Goal: Task Accomplishment & Management: Manage account settings

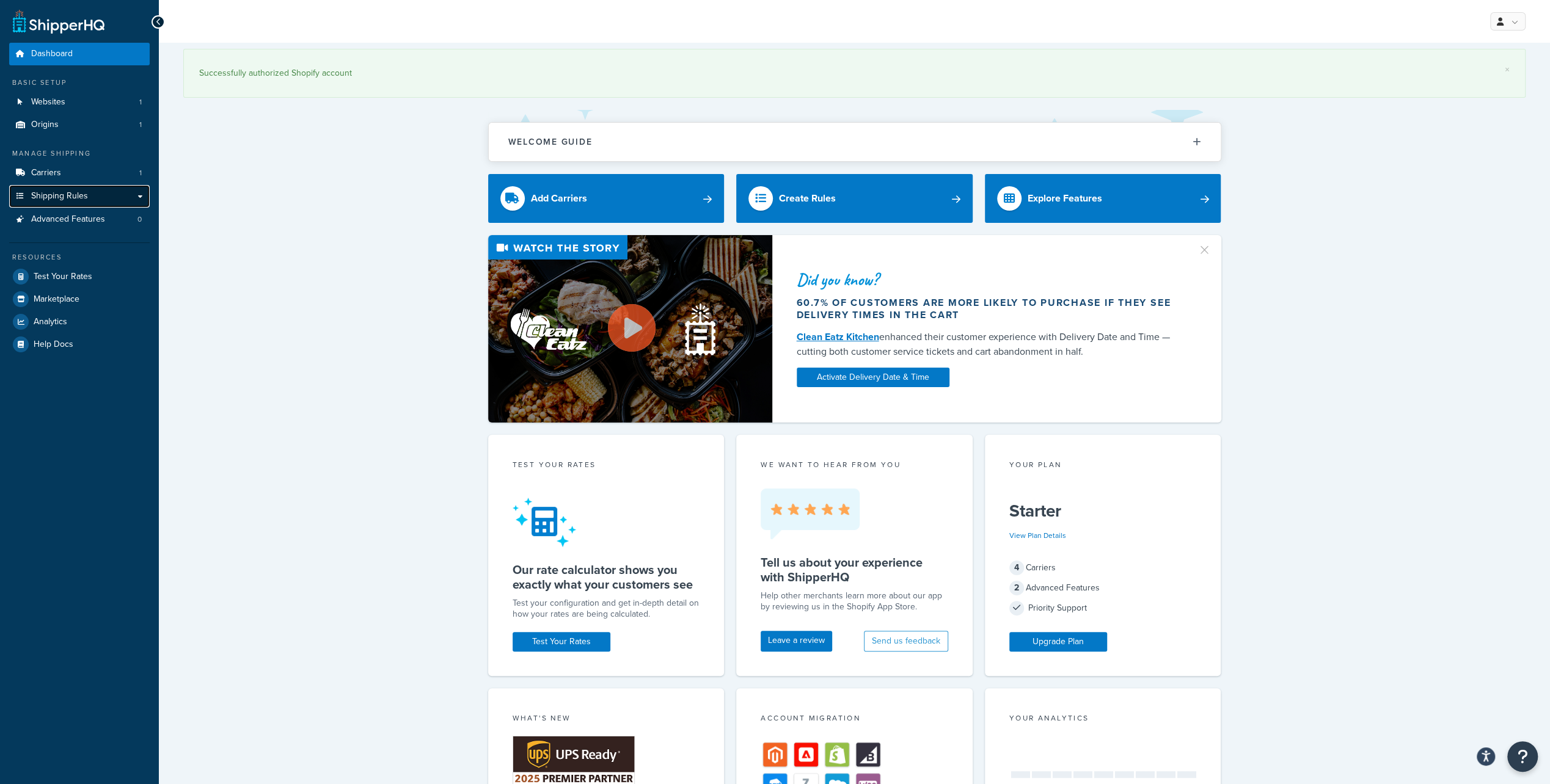
click at [87, 198] on span "Shipping Rules" at bounding box center [60, 197] width 57 height 10
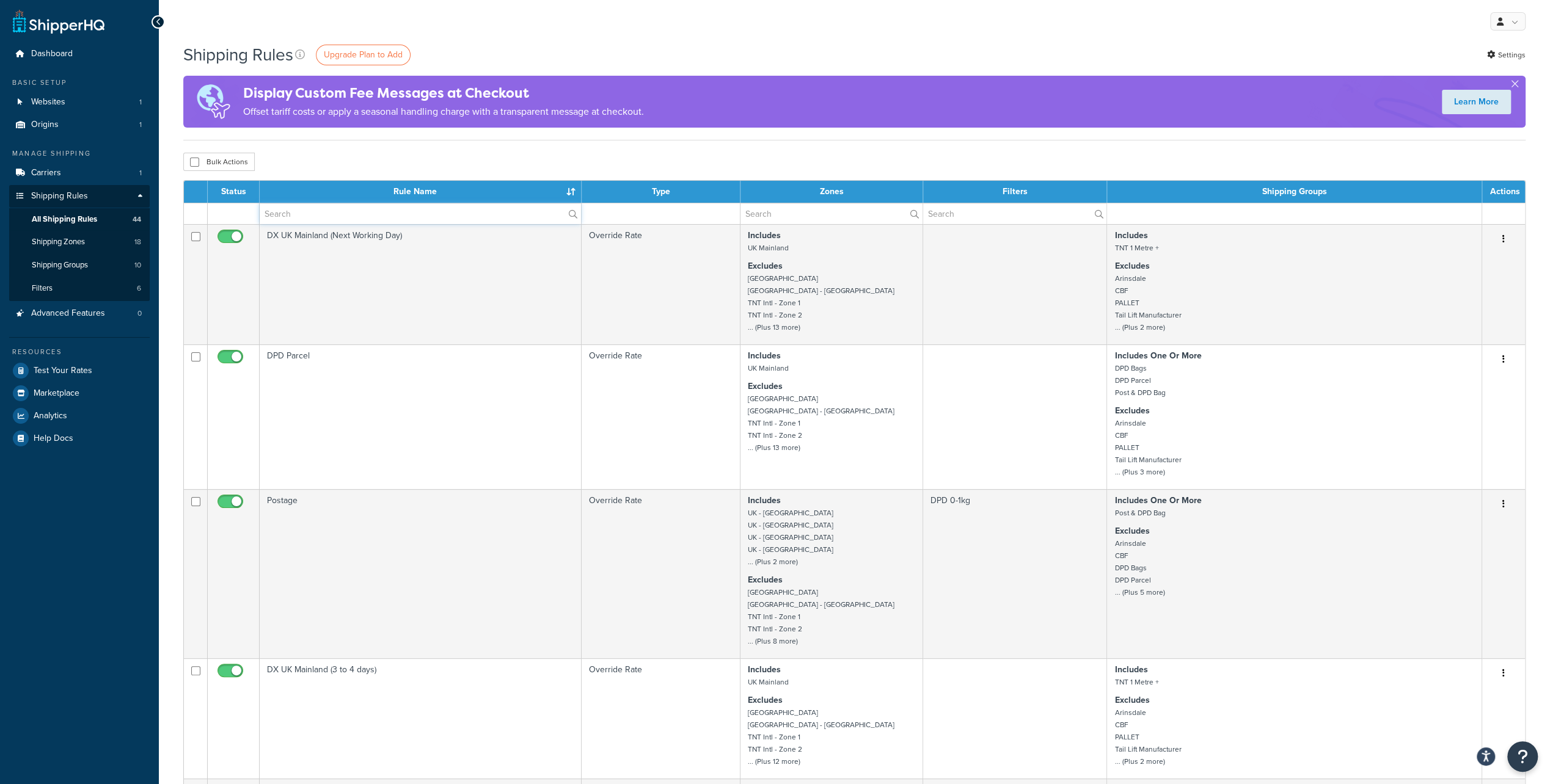
click at [362, 221] on input "text" at bounding box center [420, 214] width 321 height 21
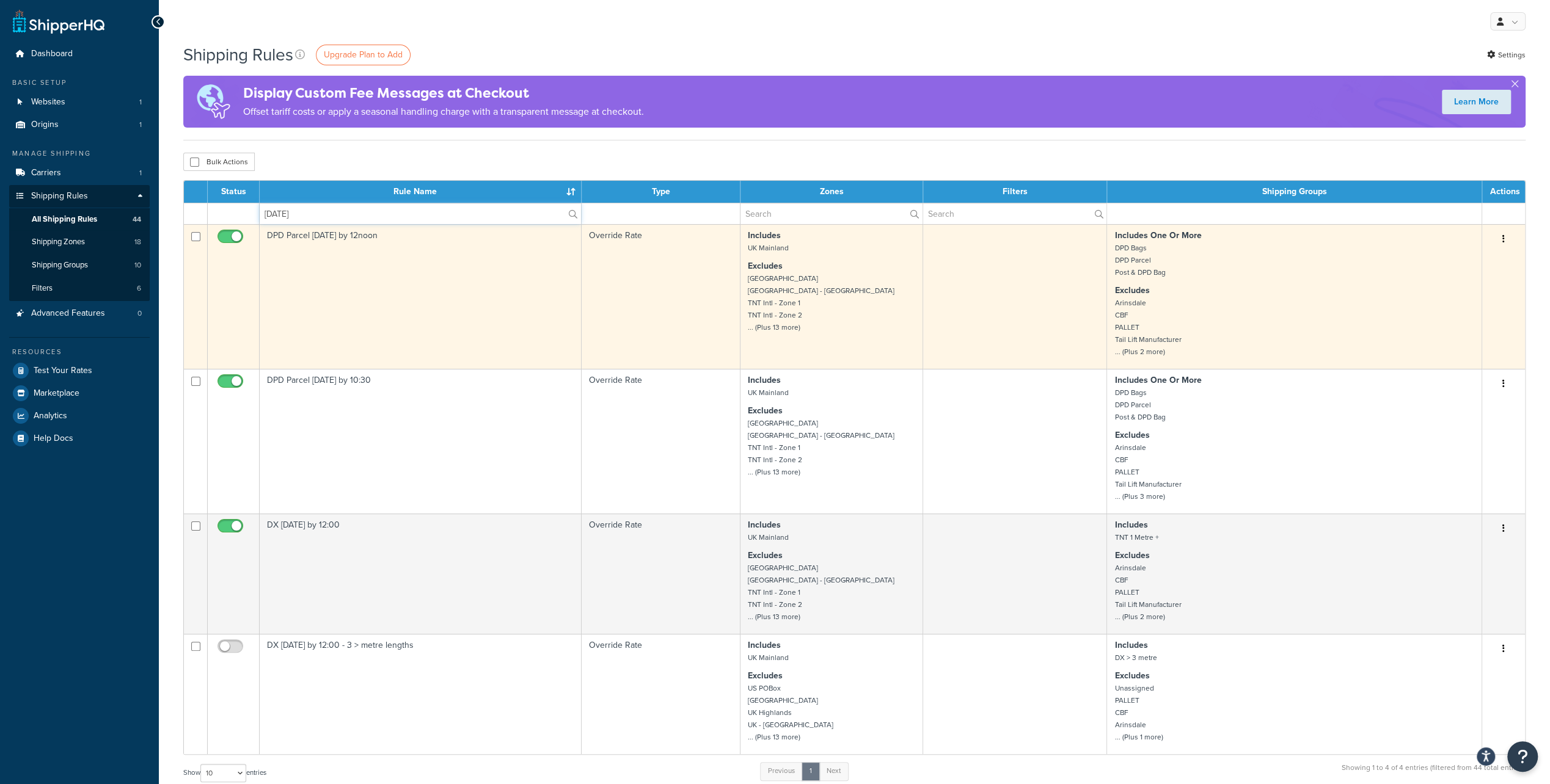
type input "saturday"
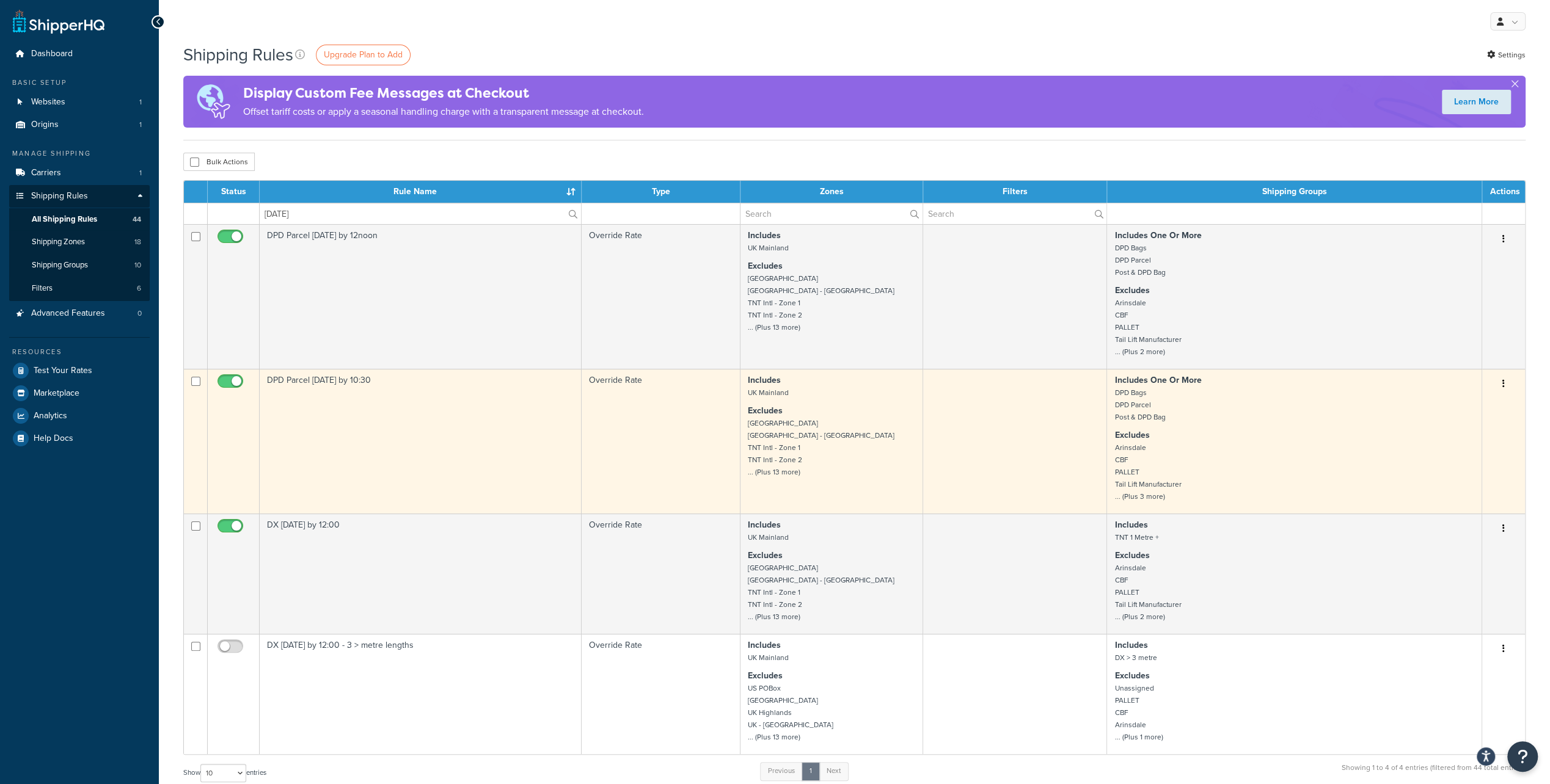
click at [226, 379] on input "checkbox" at bounding box center [231, 385] width 34 height 16
checkbox input "false"
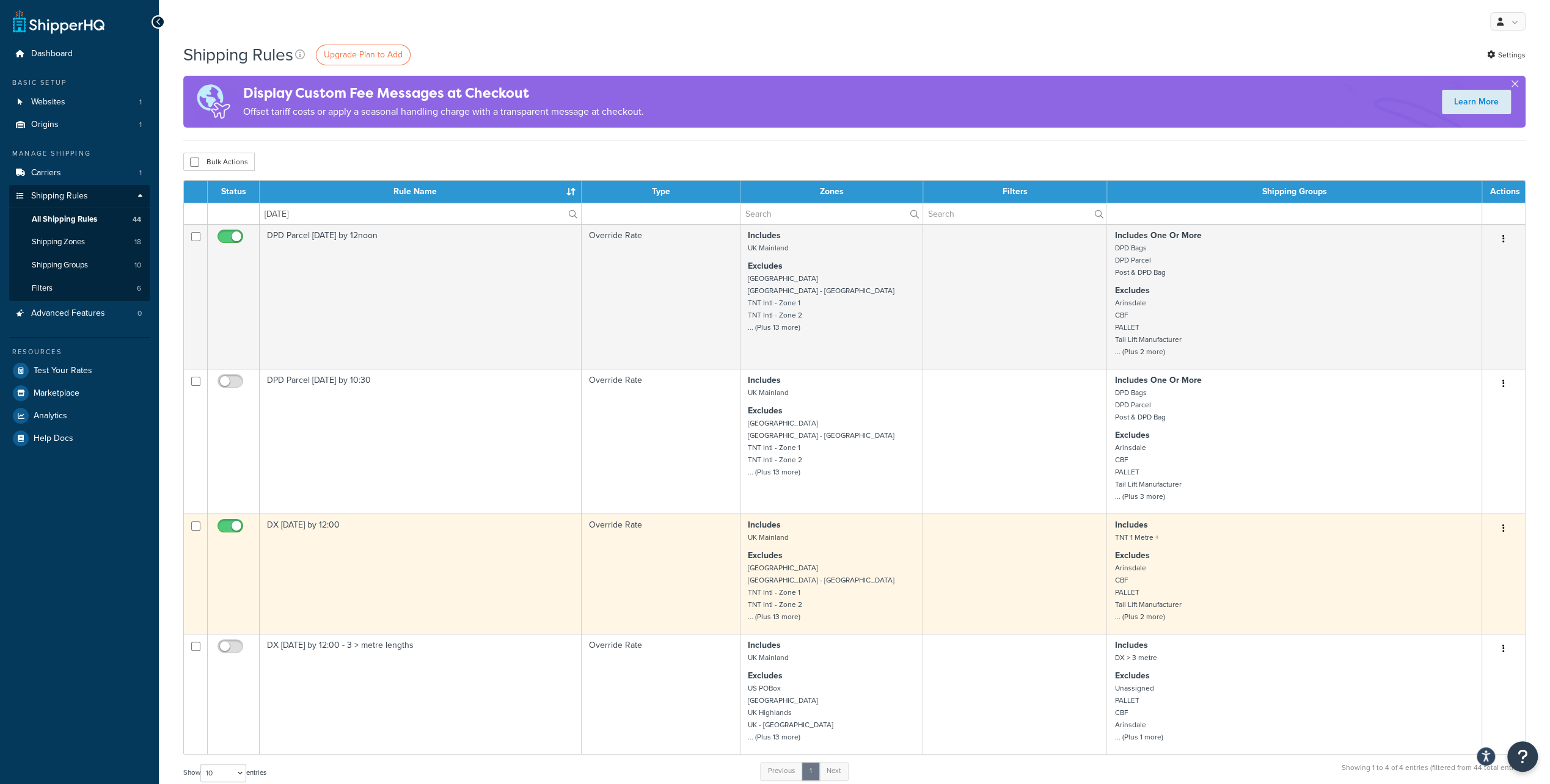
click at [235, 524] on input "checkbox" at bounding box center [231, 530] width 34 height 16
checkbox input "false"
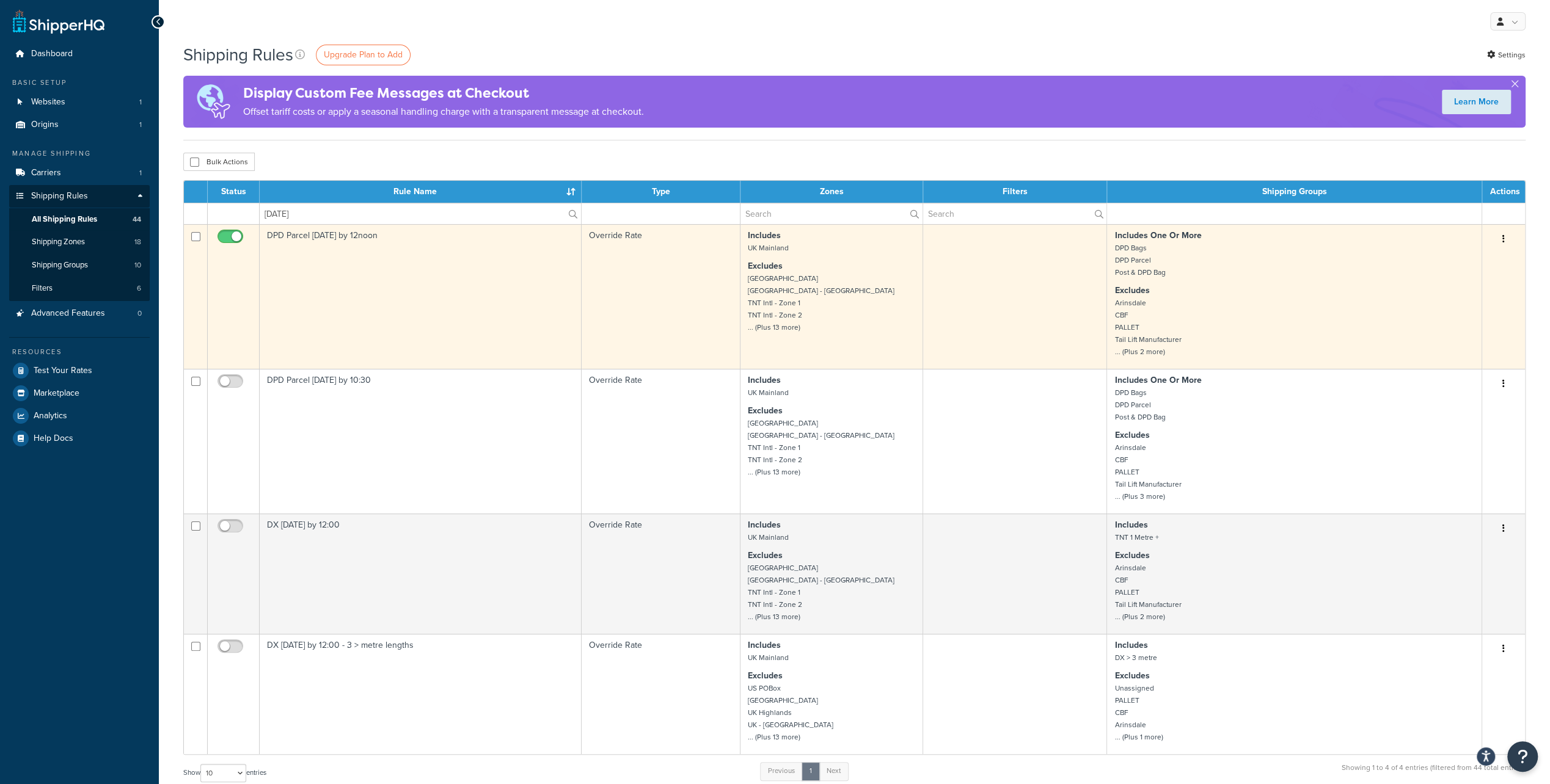
click at [236, 232] on input "checkbox" at bounding box center [231, 240] width 34 height 16
checkbox input "false"
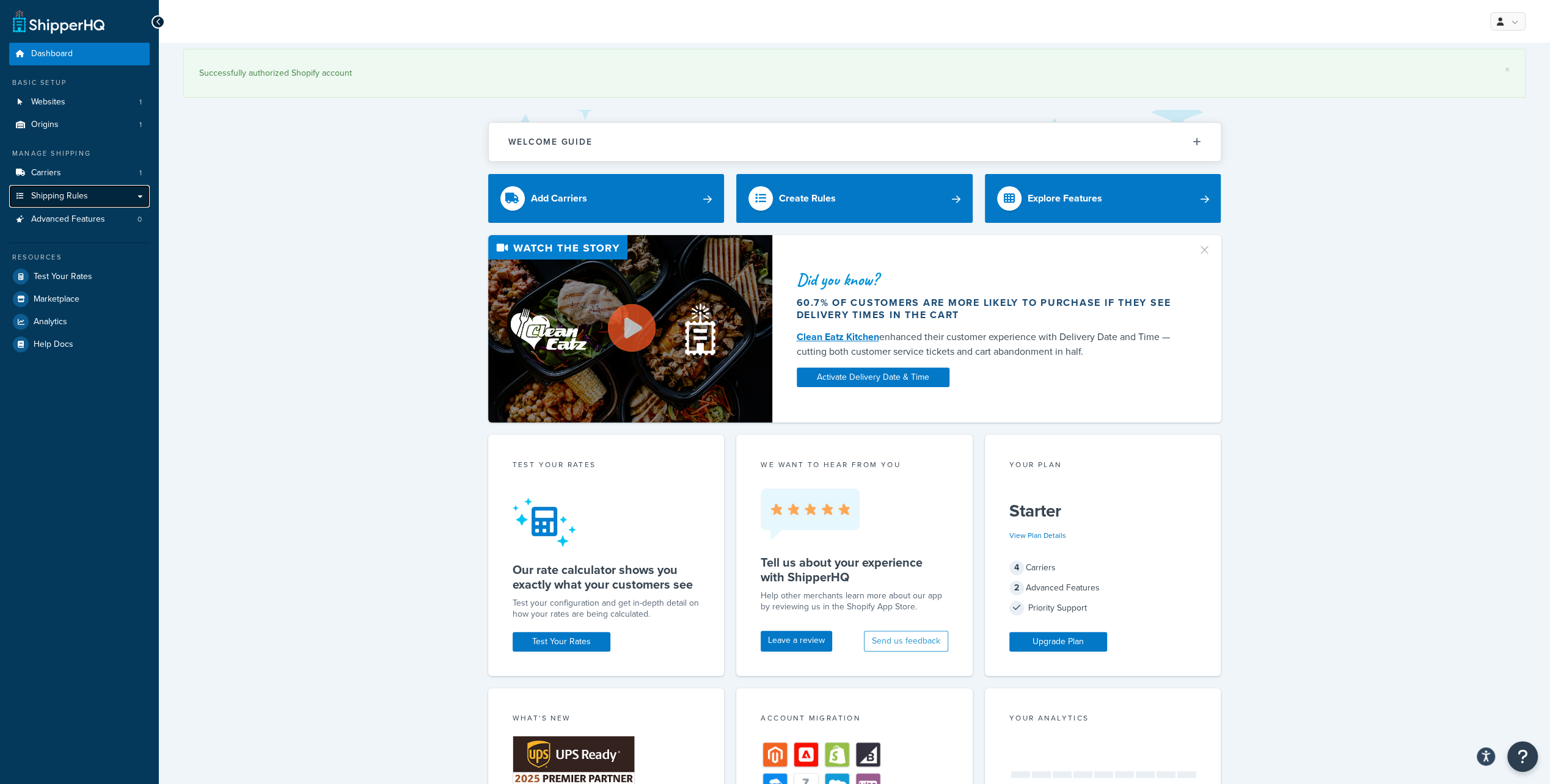
click at [56, 193] on span "Shipping Rules" at bounding box center [60, 197] width 57 height 10
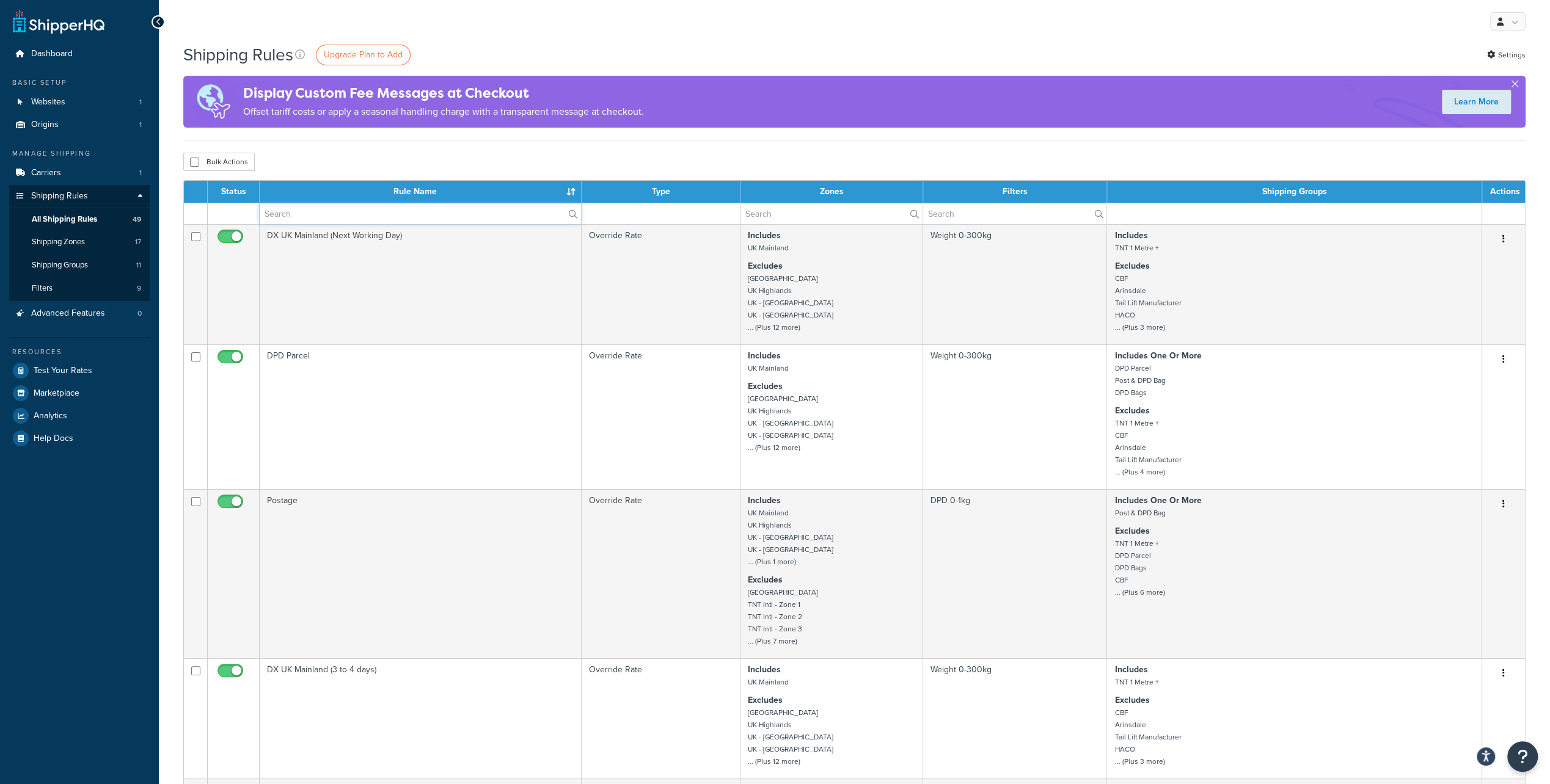
click at [306, 216] on input "text" at bounding box center [420, 214] width 321 height 21
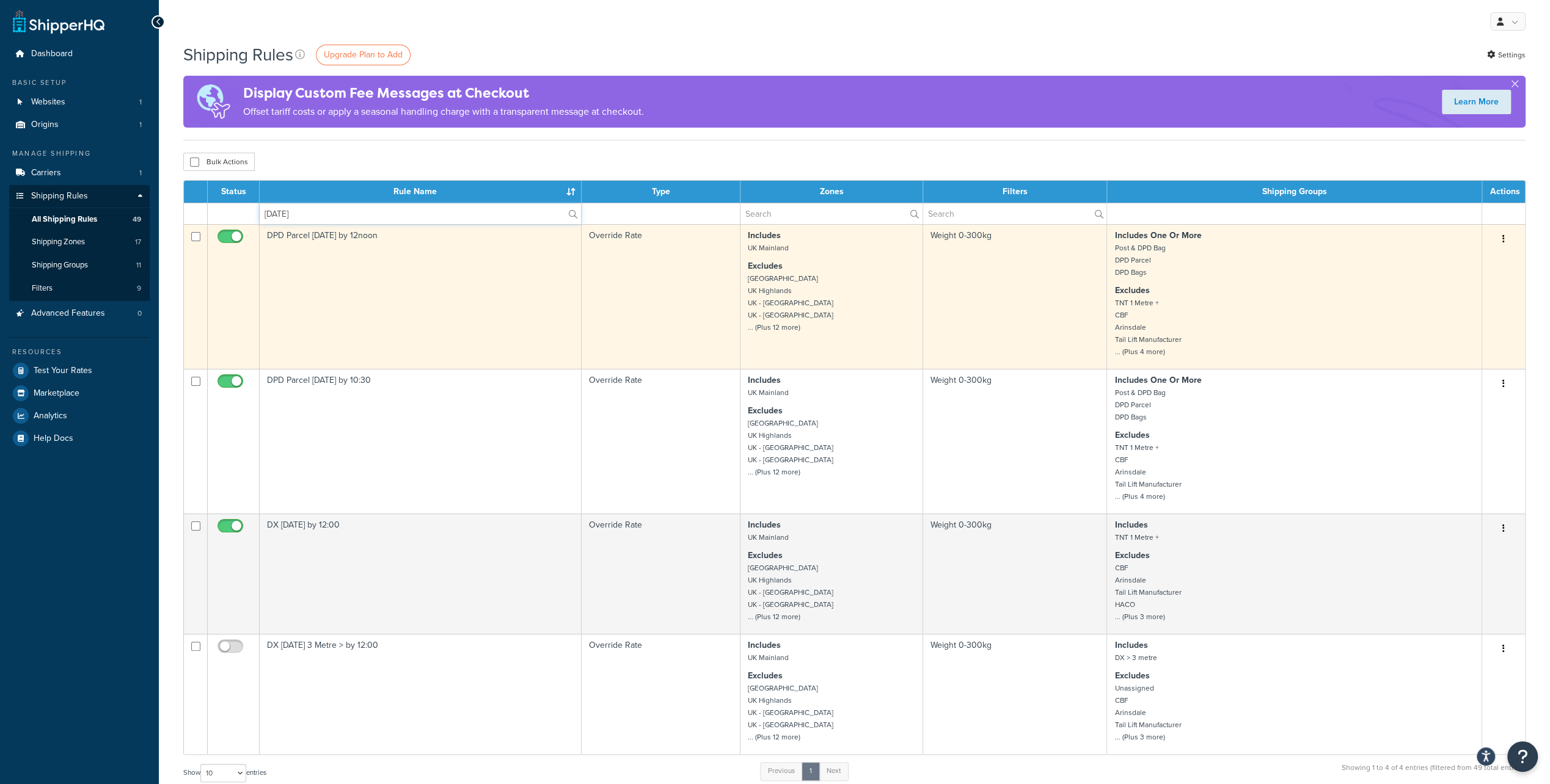
type input "saturday"
click at [231, 235] on input "checkbox" at bounding box center [231, 240] width 34 height 16
checkbox input "false"
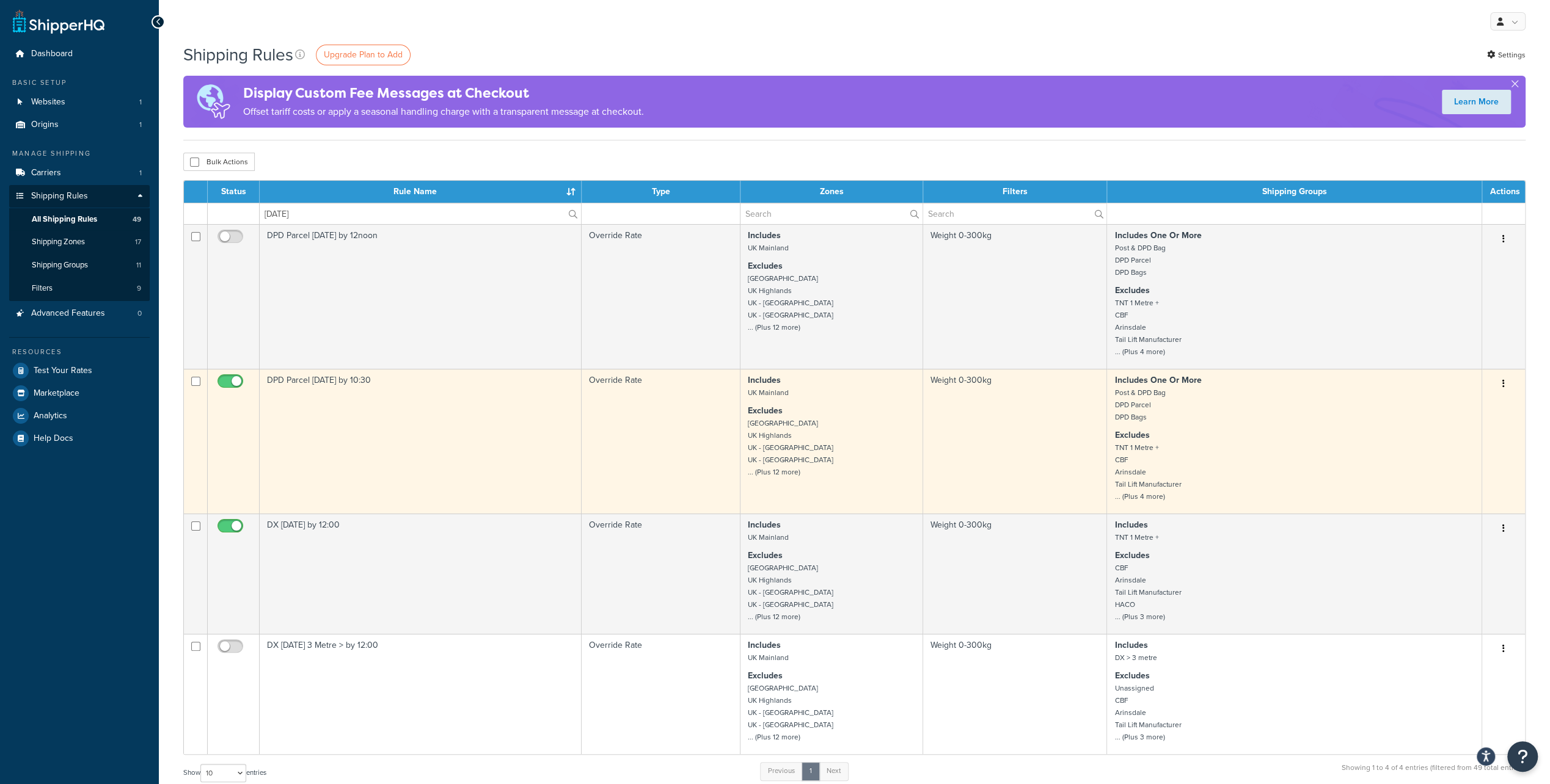
drag, startPoint x: 225, startPoint y: 384, endPoint x: 227, endPoint y: 390, distance: 6.3
click at [225, 384] on input "checkbox" at bounding box center [231, 385] width 34 height 16
checkbox input "false"
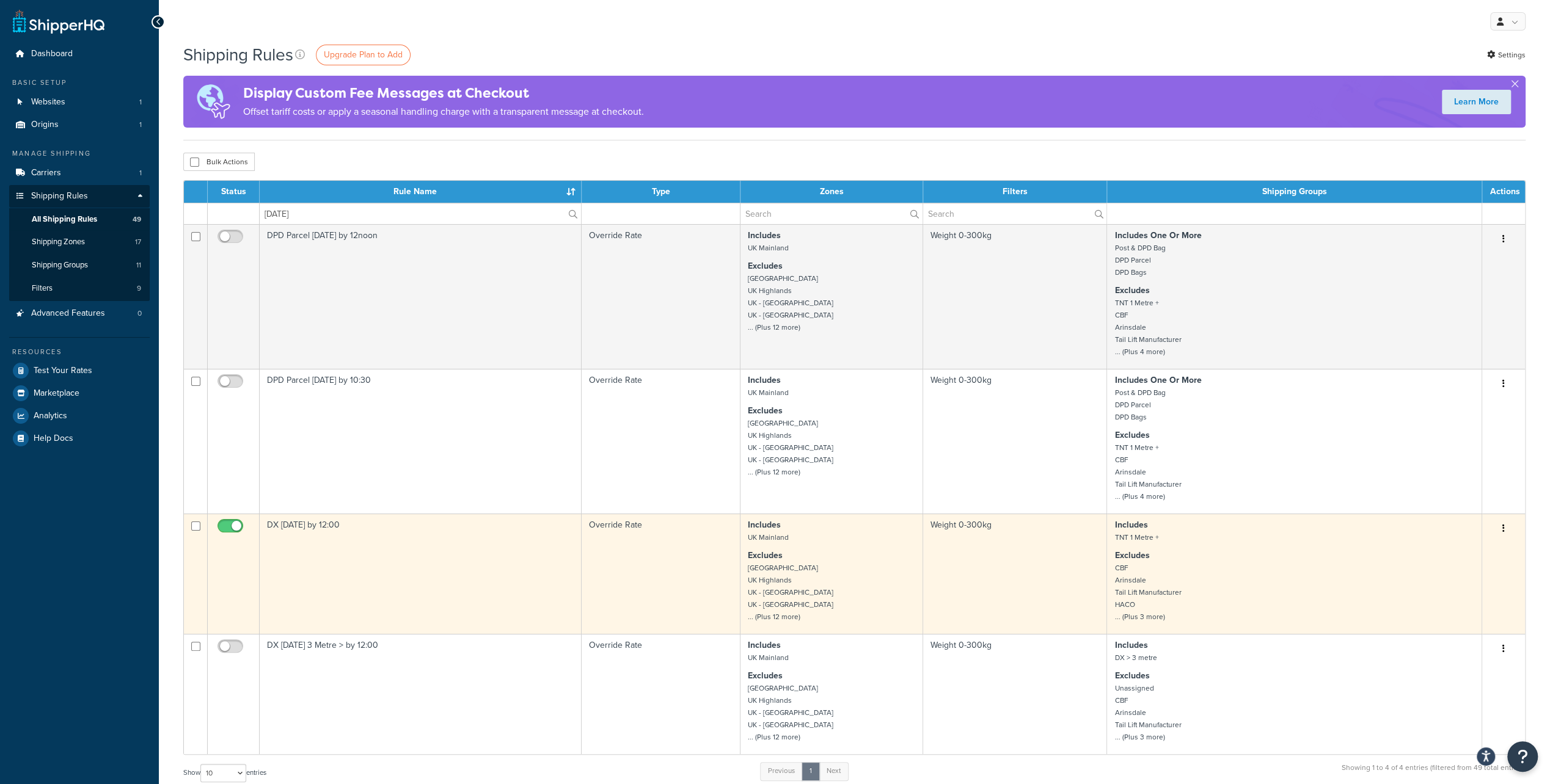
click at [224, 519] on td at bounding box center [234, 573] width 52 height 120
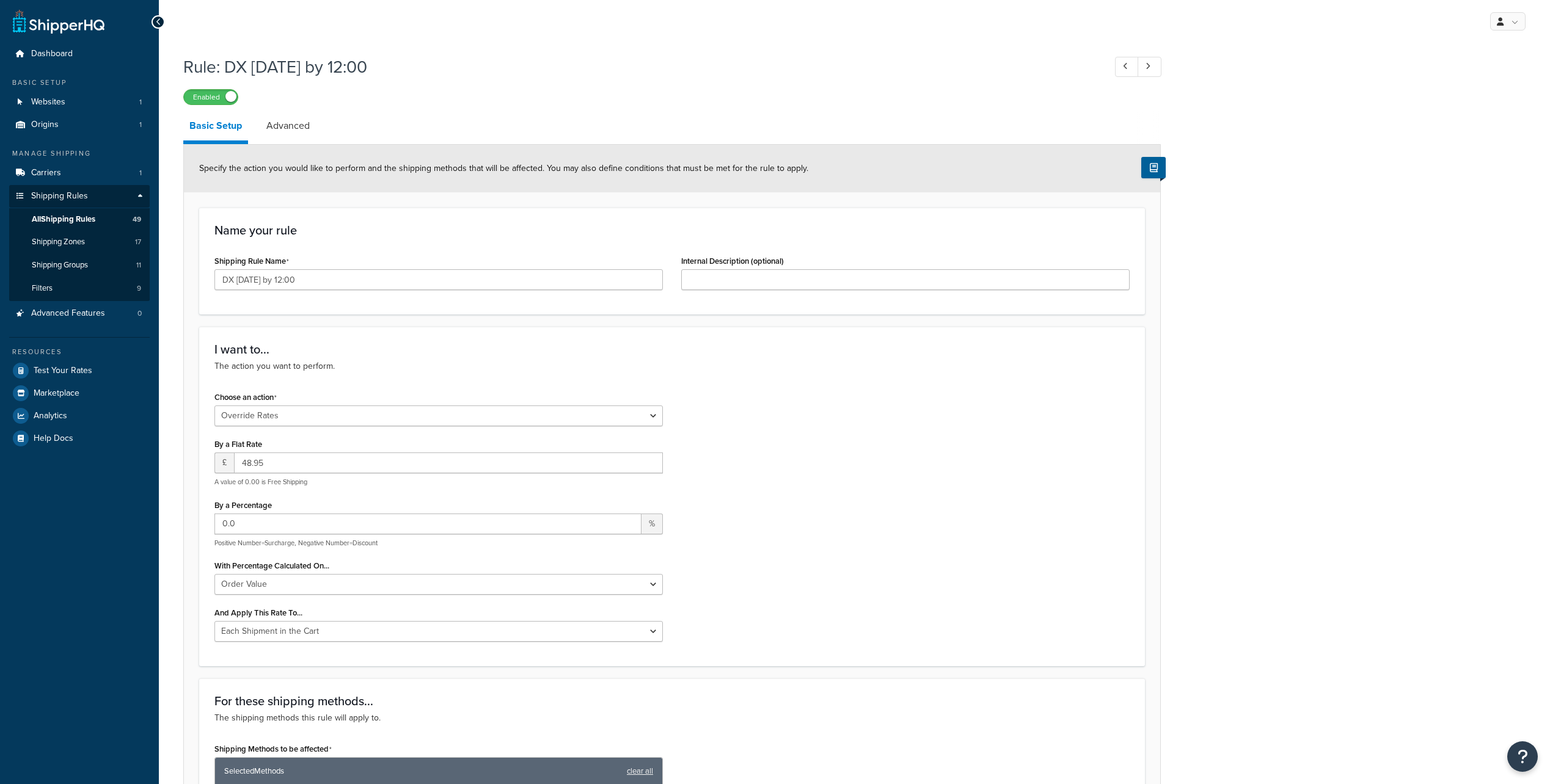
select select "OVERRIDE"
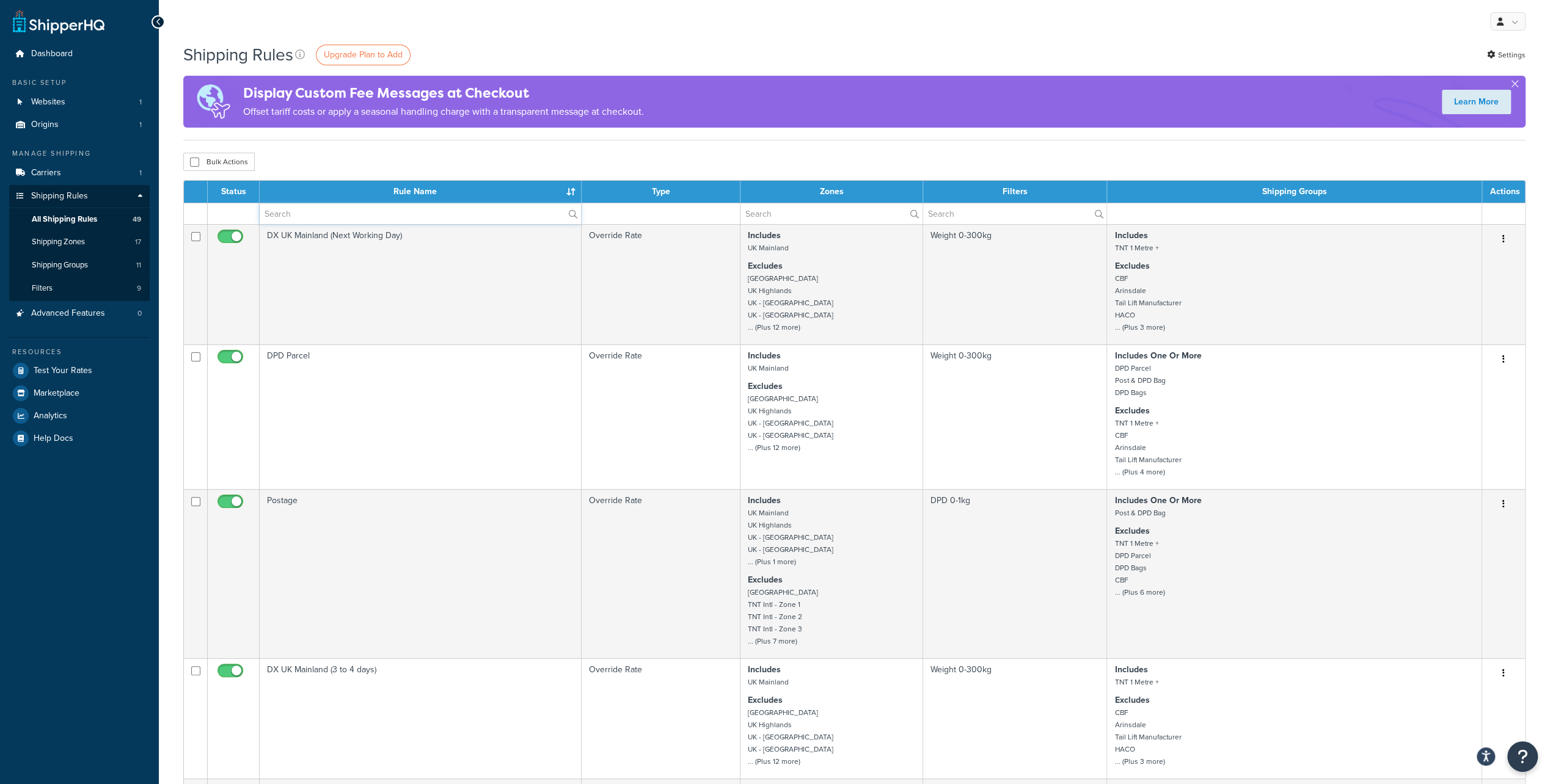
click at [318, 206] on input "text" at bounding box center [420, 214] width 321 height 21
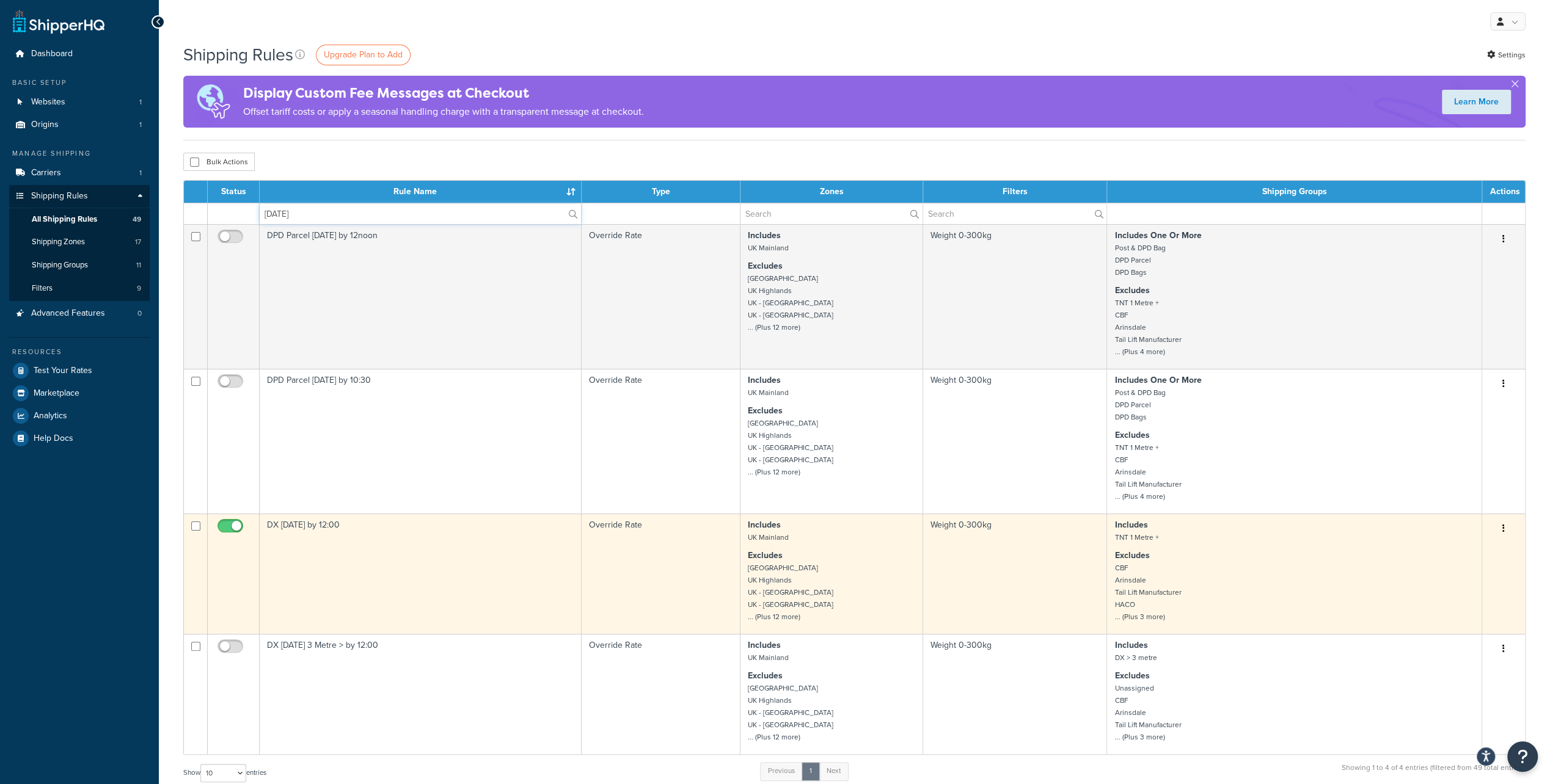
type input "saturday"
click at [230, 519] on td at bounding box center [234, 573] width 52 height 120
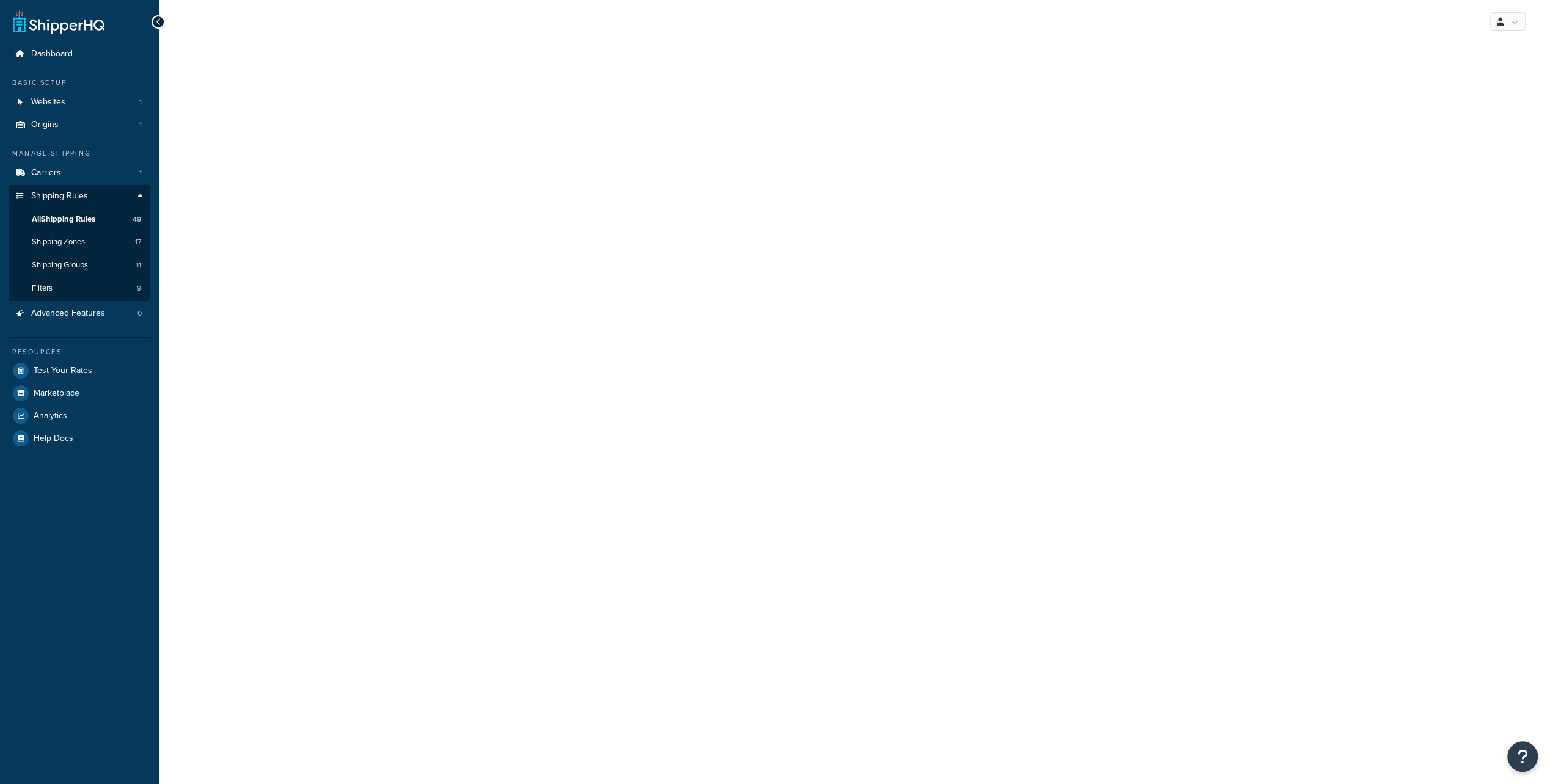
select select "OVERRIDE"
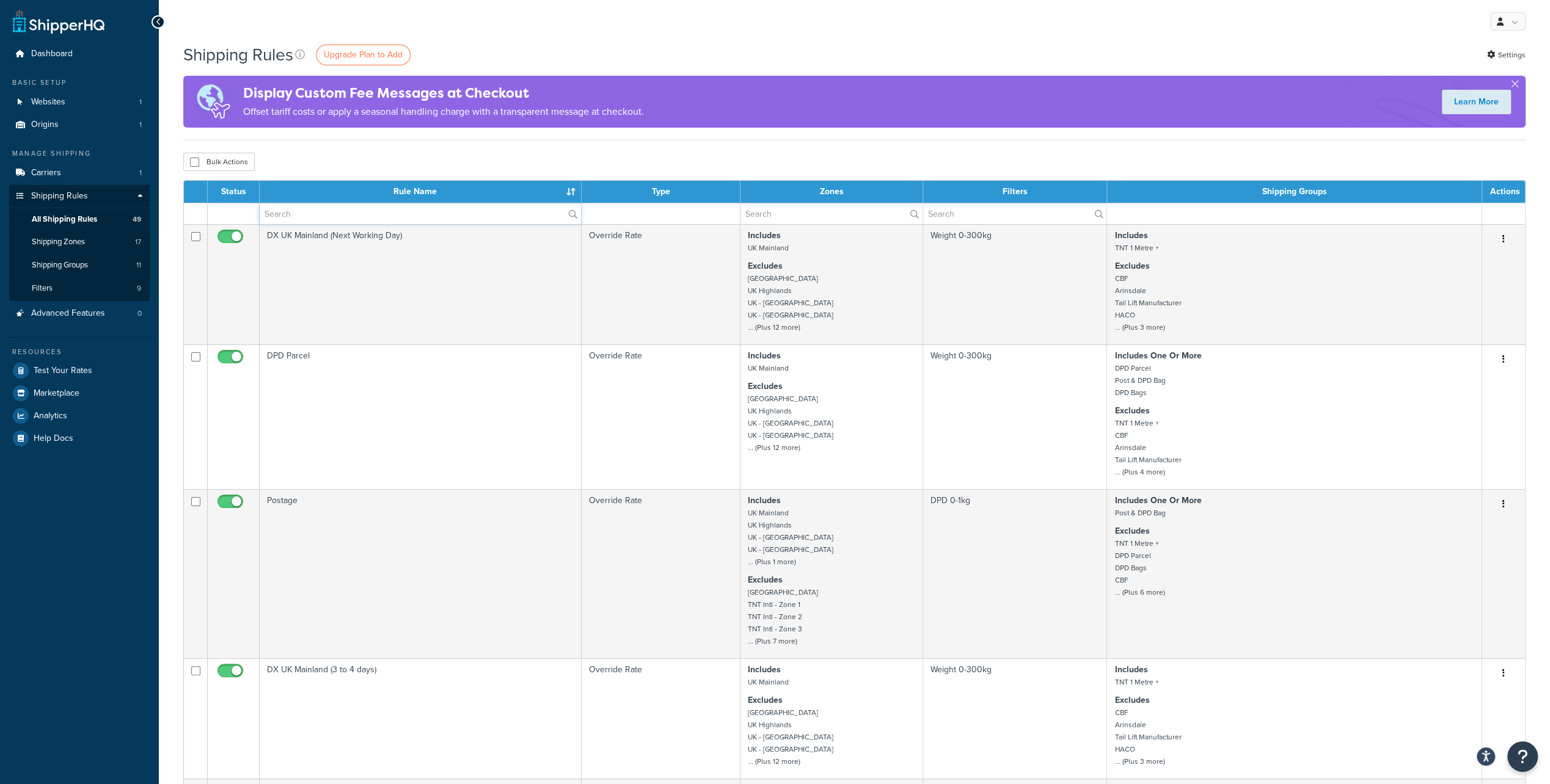
click at [305, 213] on input "text" at bounding box center [420, 214] width 321 height 21
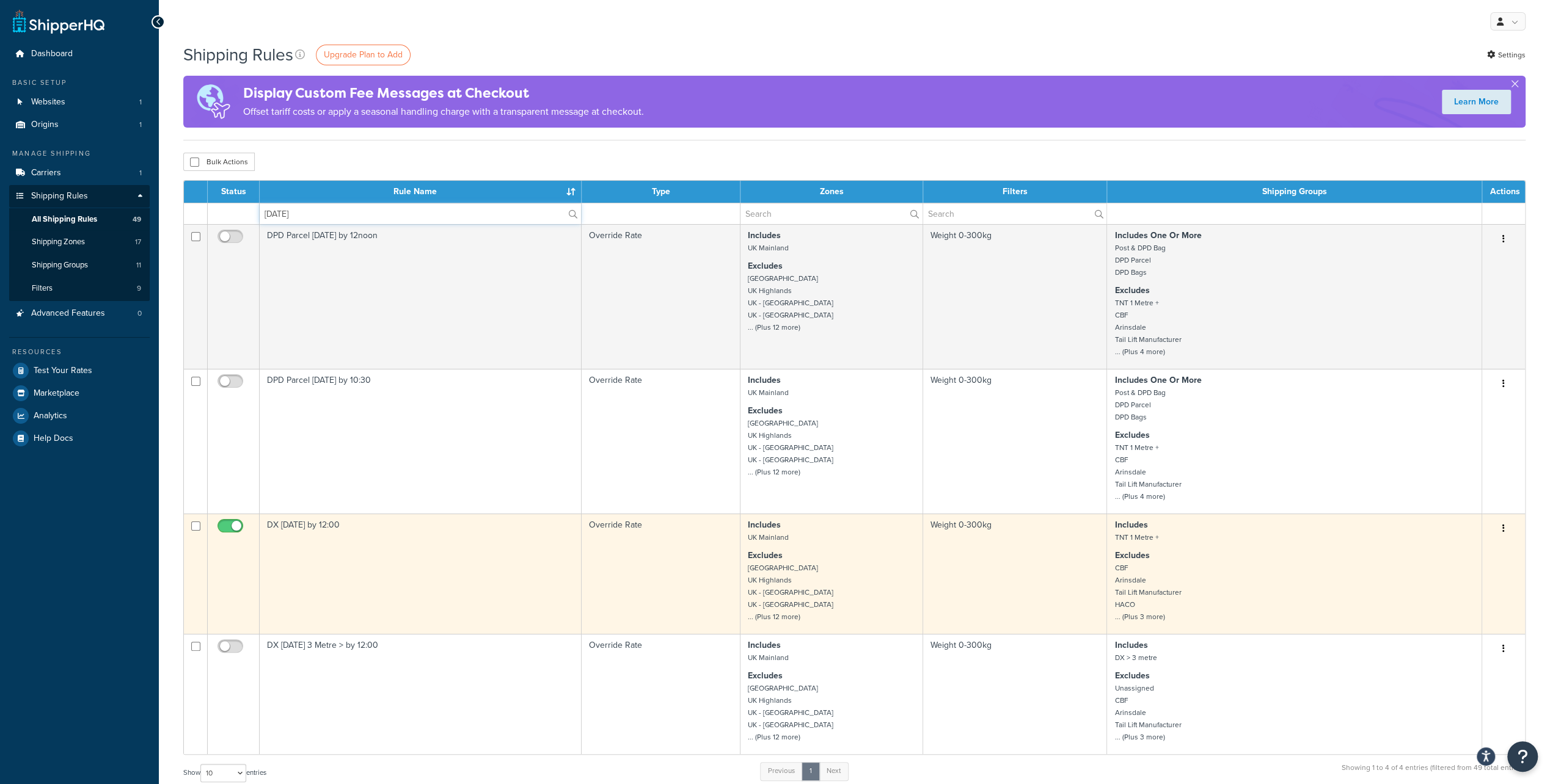
type input "[DATE]"
click at [230, 532] on input "checkbox" at bounding box center [231, 530] width 34 height 16
checkbox input "false"
